Goal: Information Seeking & Learning: Learn about a topic

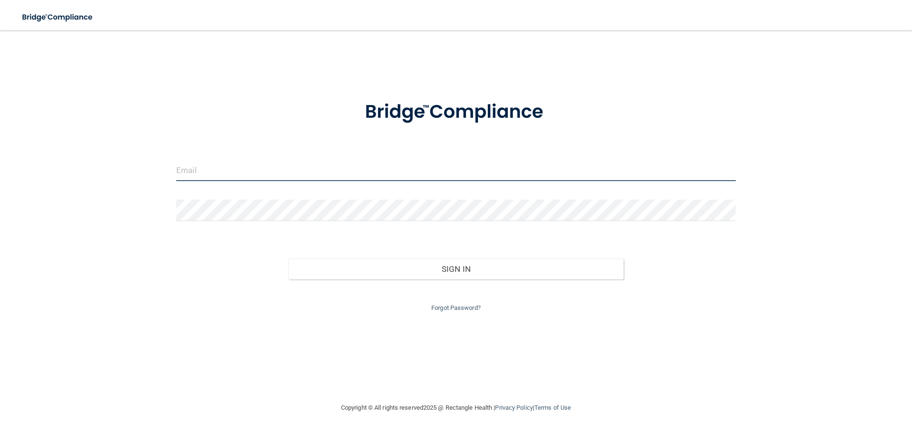
click at [215, 171] on input "email" at bounding box center [456, 170] width 560 height 21
click at [185, 171] on input "email" at bounding box center [456, 170] width 560 height 21
type input "[EMAIL_ADDRESS][DOMAIN_NAME]"
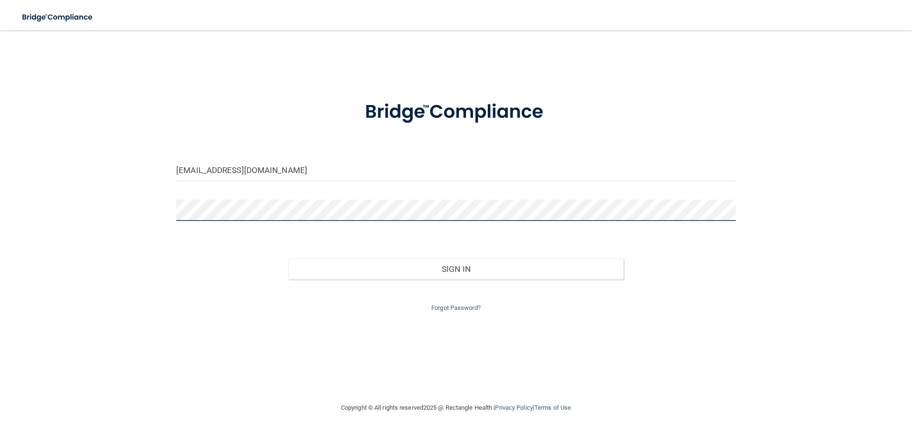
click at [122, 220] on div "[EMAIL_ADDRESS][DOMAIN_NAME] Invalid email/password. You don't have permission …" at bounding box center [456, 216] width 874 height 353
click at [288, 258] on button "Sign In" at bounding box center [456, 268] width 336 height 21
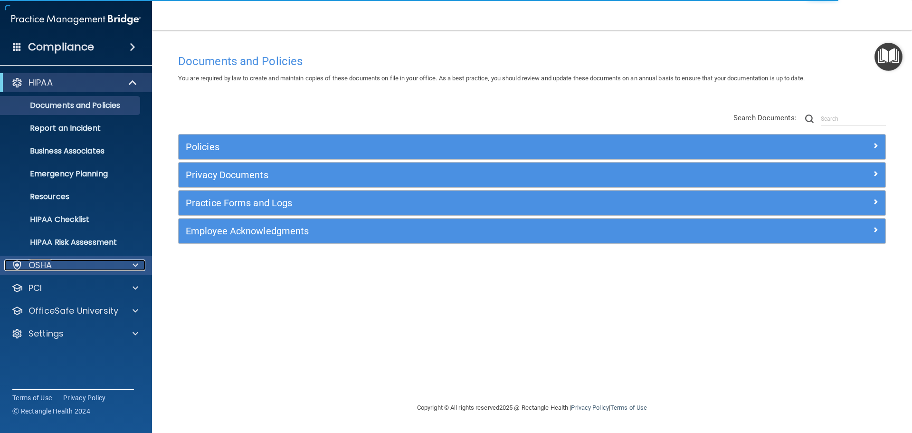
click at [88, 265] on div "OSHA" at bounding box center [63, 264] width 118 height 11
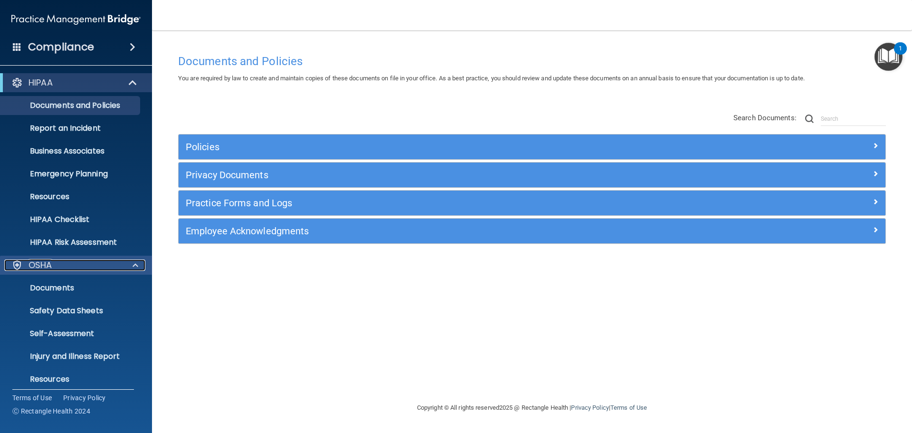
click at [125, 265] on div at bounding box center [134, 264] width 24 height 11
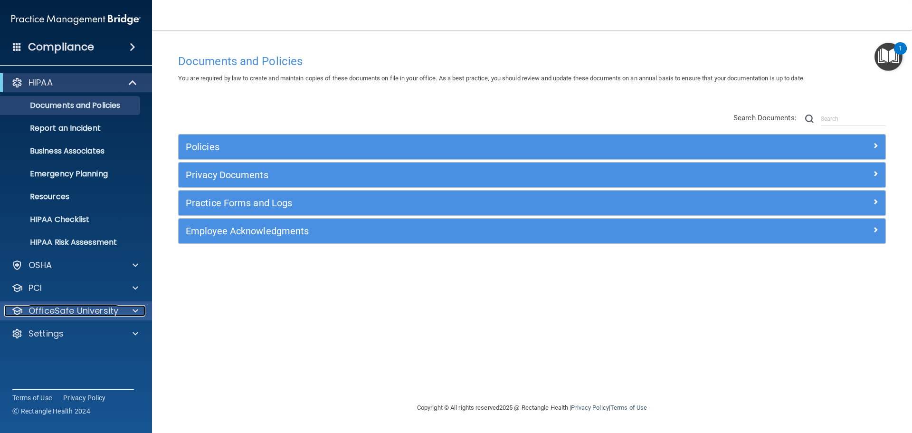
click at [112, 312] on p "OfficeSafe University" at bounding box center [74, 310] width 90 height 11
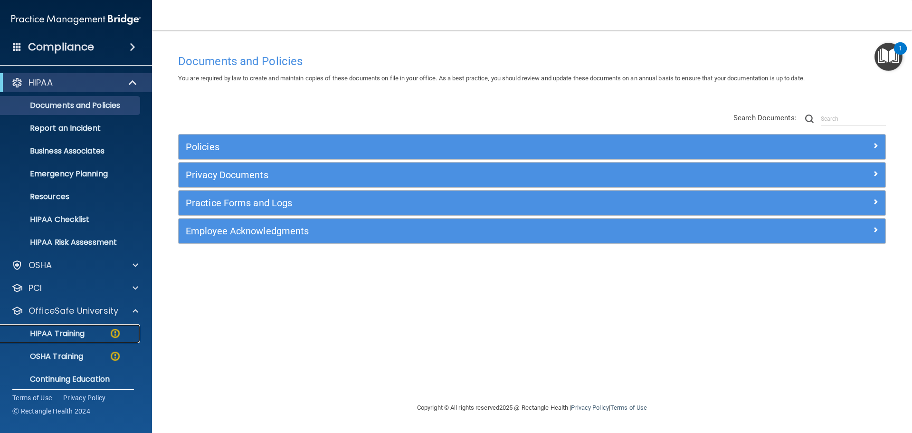
click at [76, 330] on p "HIPAA Training" at bounding box center [45, 334] width 78 height 10
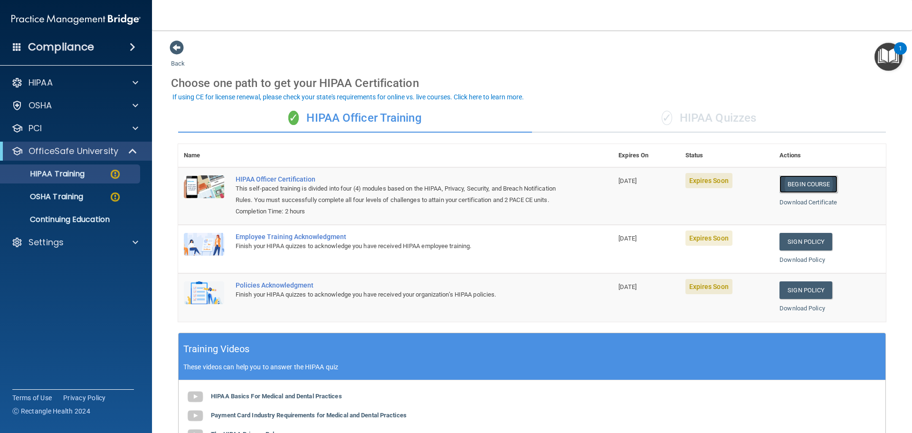
click at [791, 183] on link "Begin Course" at bounding box center [809, 184] width 58 height 18
